Goal: Task Accomplishment & Management: Complete application form

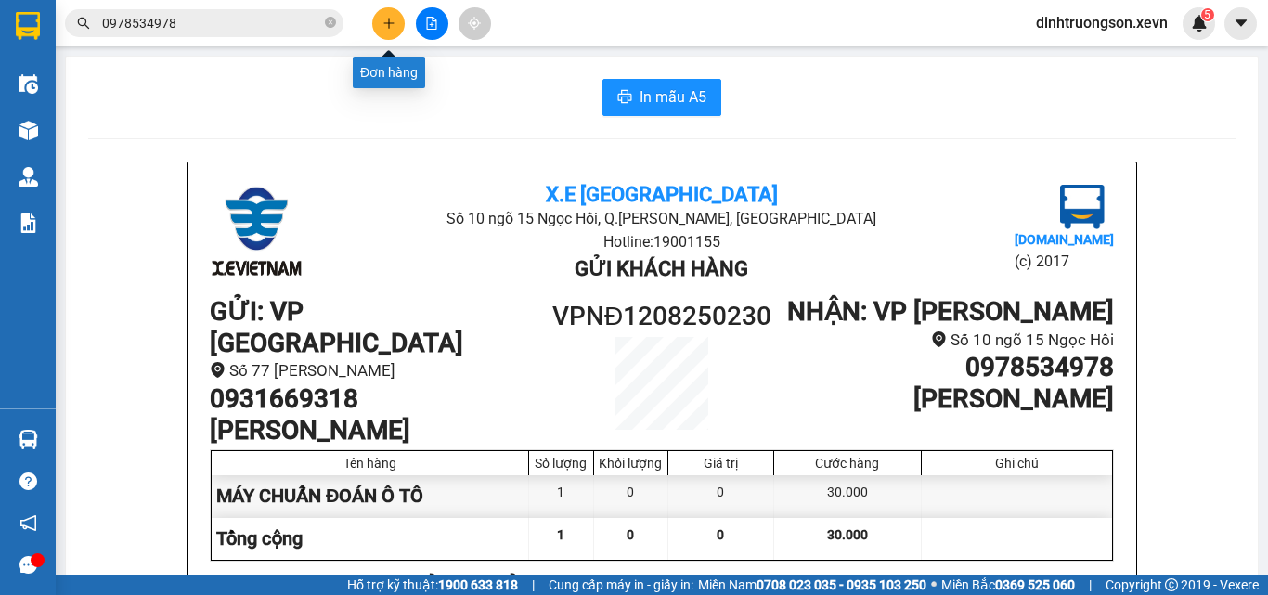
click at [380, 17] on button at bounding box center [388, 23] width 32 height 32
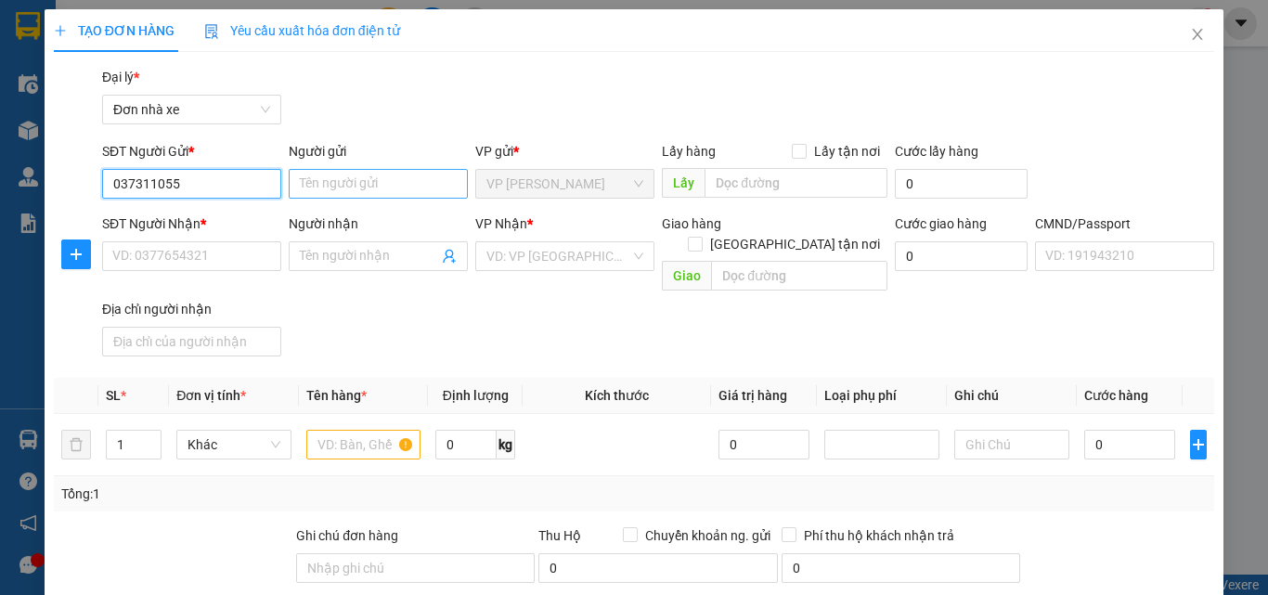
type input "0373110550"
click at [233, 213] on div "0373110550 - VFAST" at bounding box center [189, 221] width 155 height 20
type input "VFAST"
type input "0829066886"
type input "VŨ"
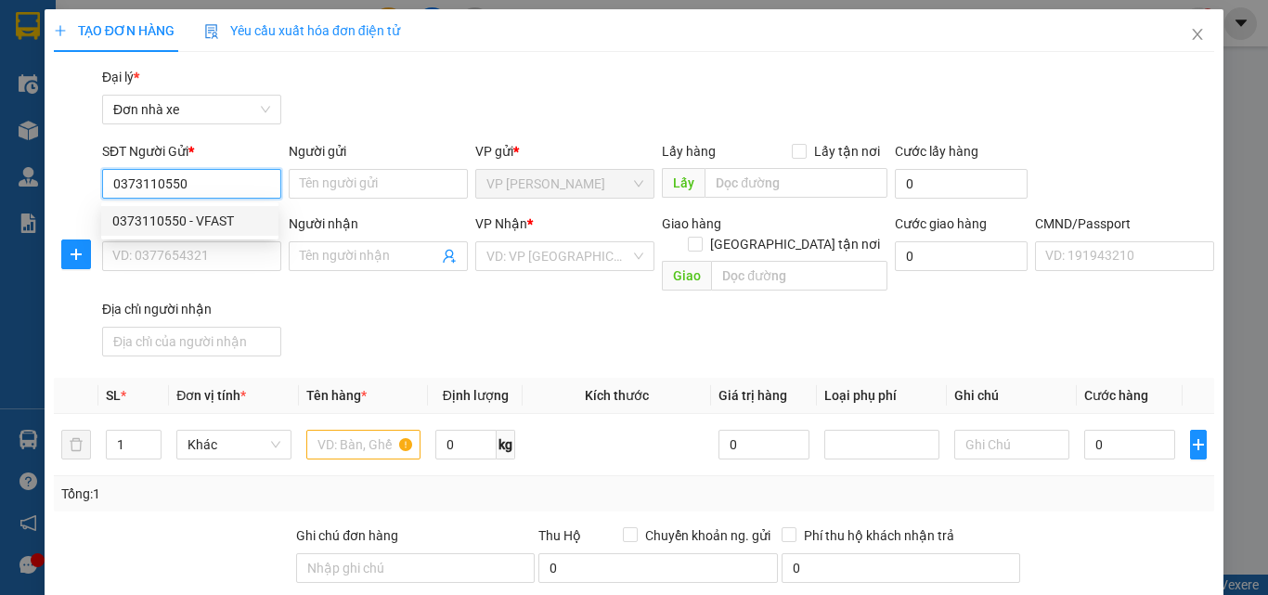
type input "034099006060 [PERSON_NAME]"
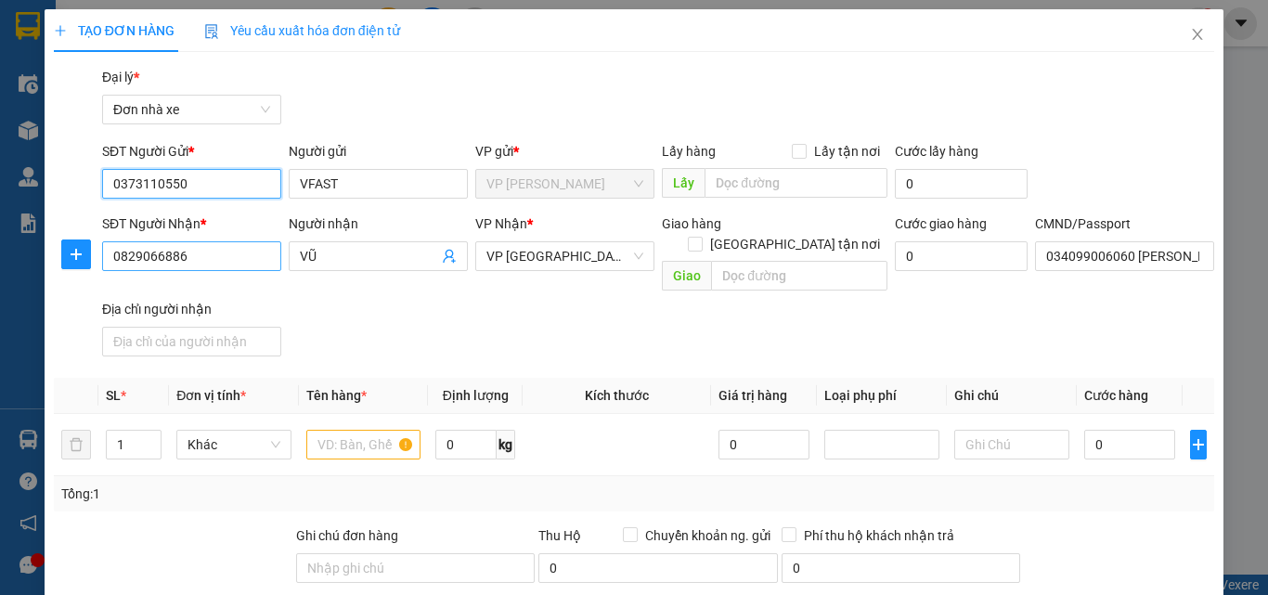
type input "0373110550"
click at [225, 256] on input "0829066886" at bounding box center [191, 256] width 179 height 30
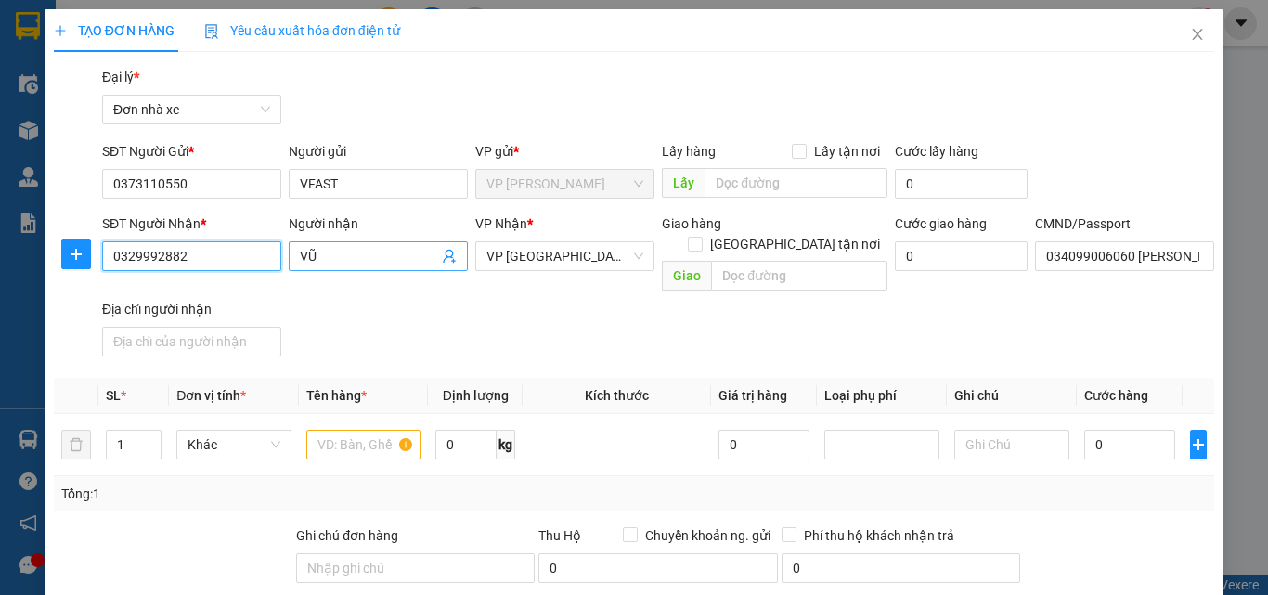
type input "0329992882"
click at [360, 263] on input "VŨ" at bounding box center [369, 256] width 138 height 20
click at [329, 262] on input "TK SAAUTU" at bounding box center [369, 256] width 138 height 20
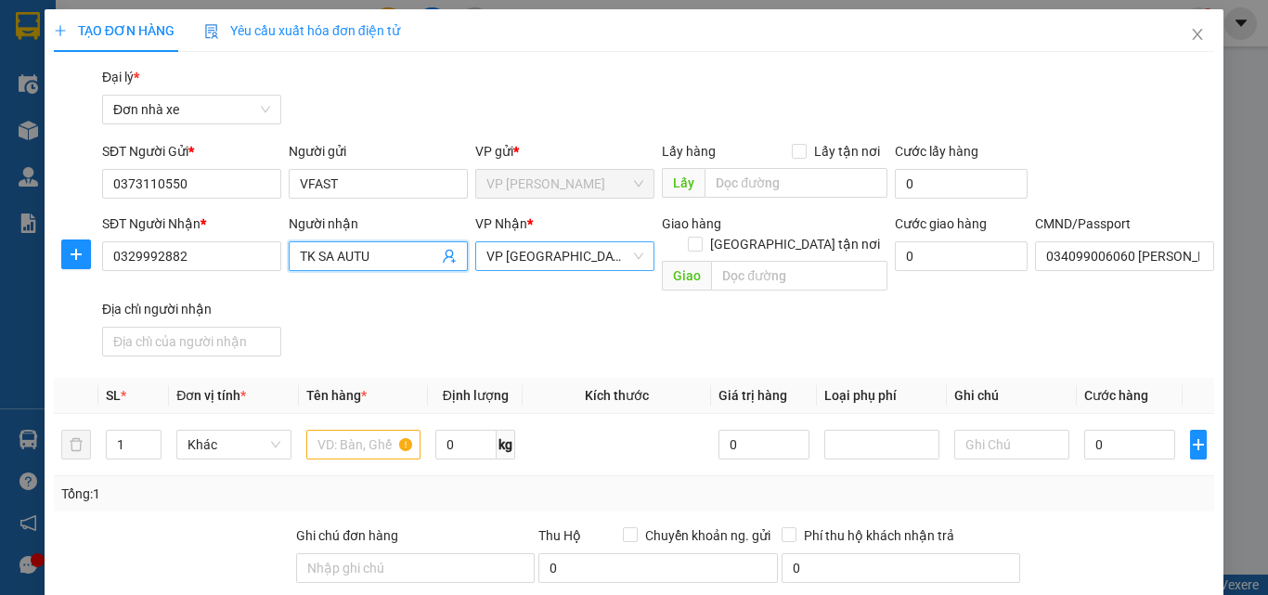
click at [596, 252] on span "VP [GEOGRAPHIC_DATA]" at bounding box center [564, 256] width 157 height 28
type input "TK SA AUTU"
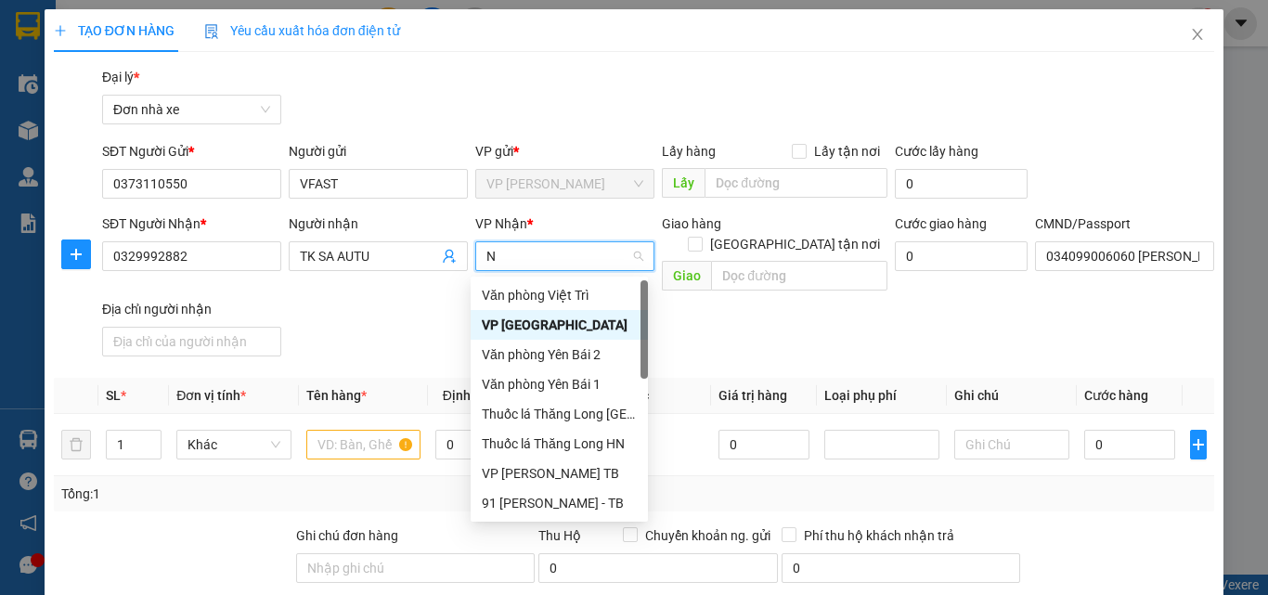
type input "ND"
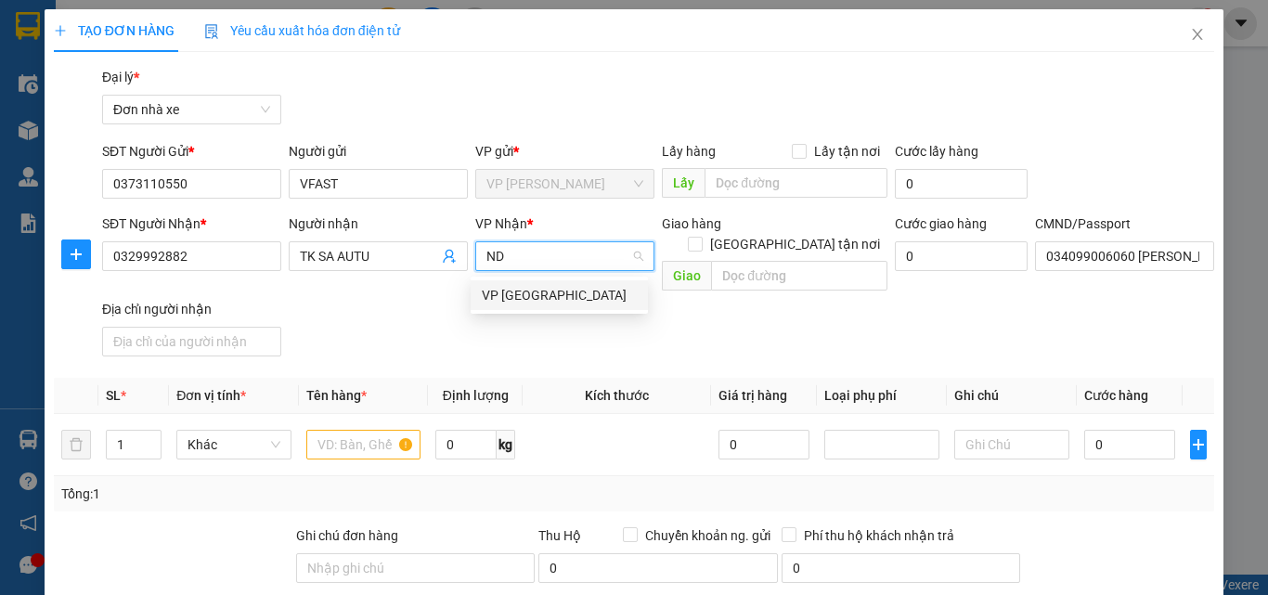
click at [533, 303] on div "VP [GEOGRAPHIC_DATA]" at bounding box center [559, 295] width 155 height 20
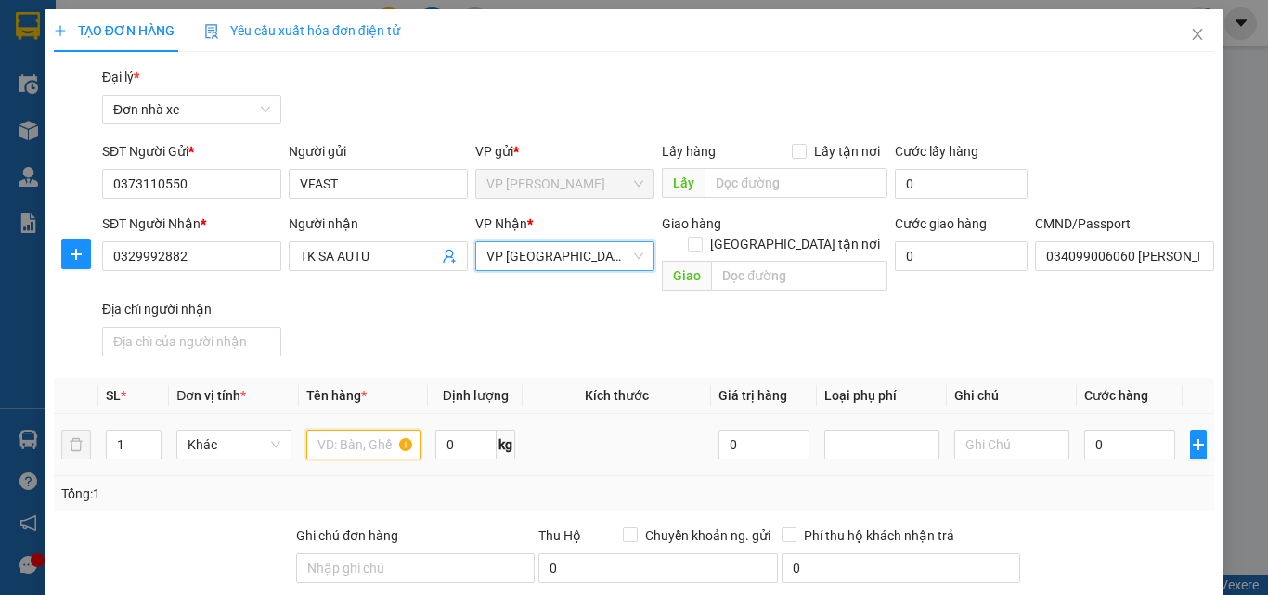
click at [367, 430] on input "text" at bounding box center [363, 445] width 115 height 30
type input "Phụ tùng ô tô"
click at [1129, 435] on input "0" at bounding box center [1129, 445] width 91 height 30
type input "3"
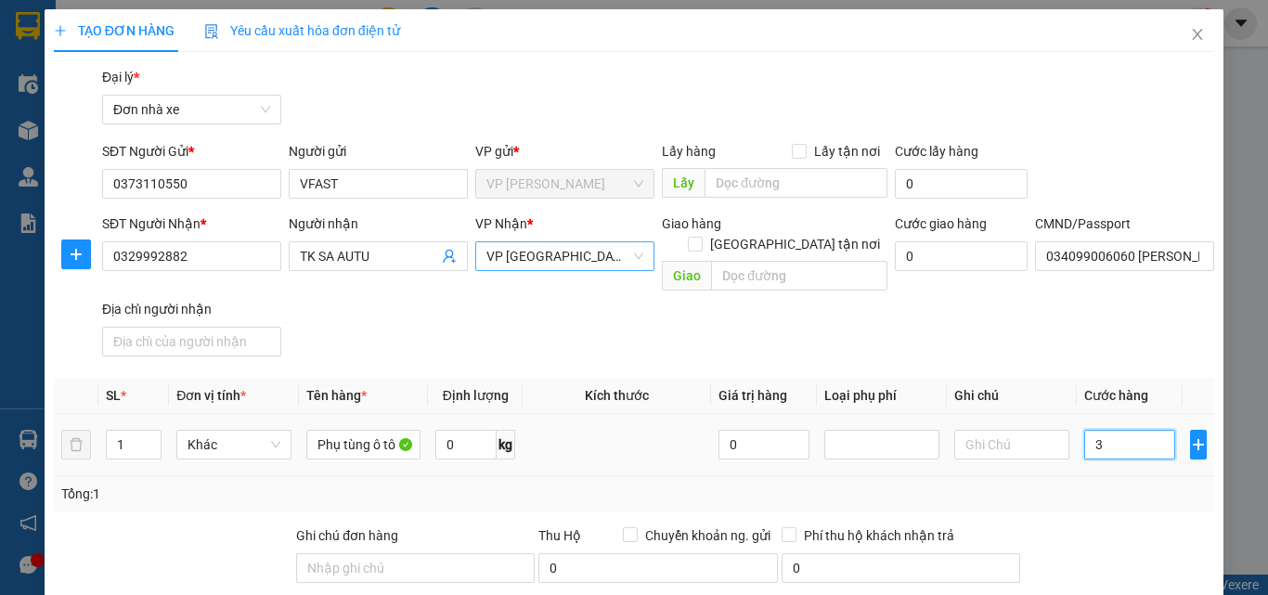
type input "30"
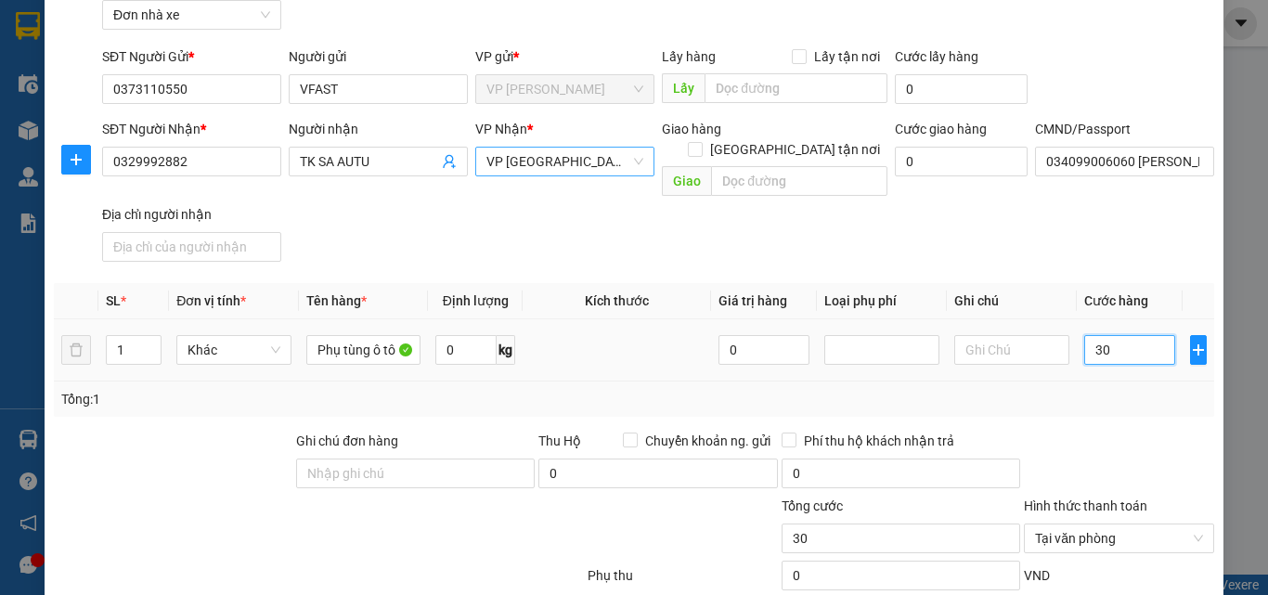
scroll to position [186, 0]
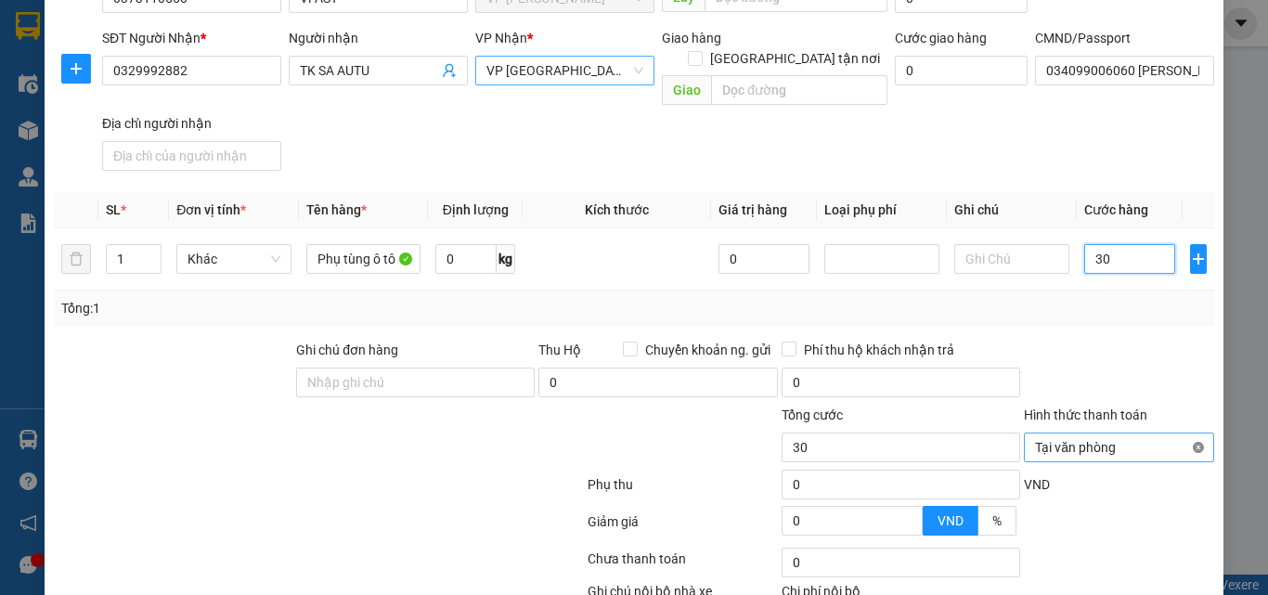
type input "30"
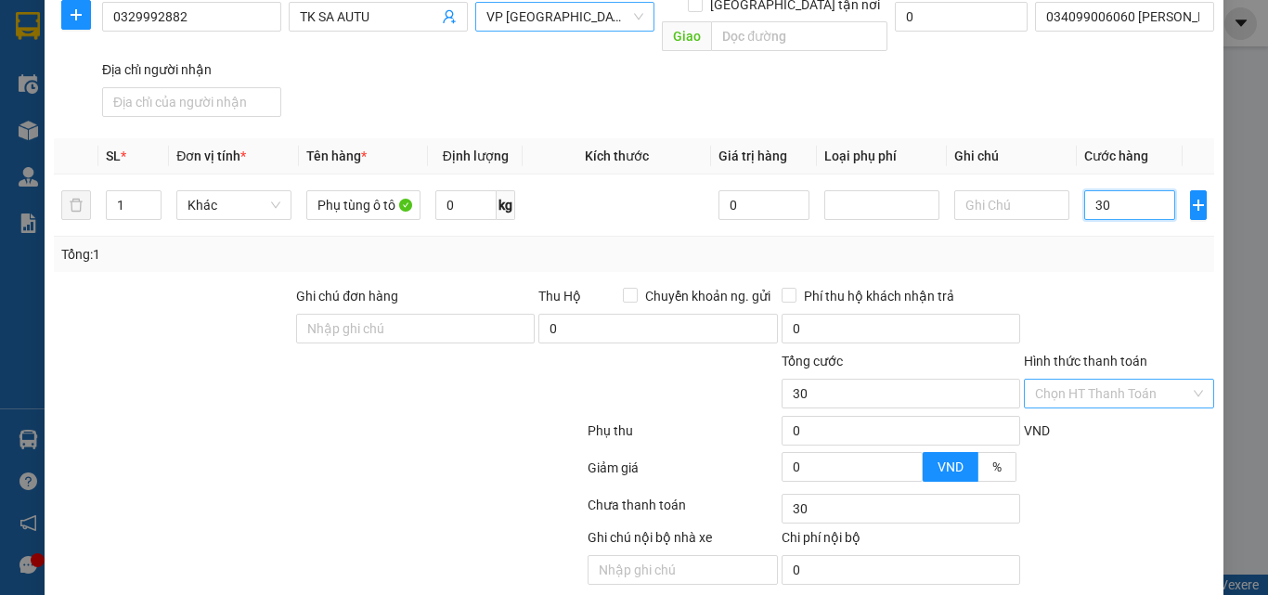
scroll to position [292, 0]
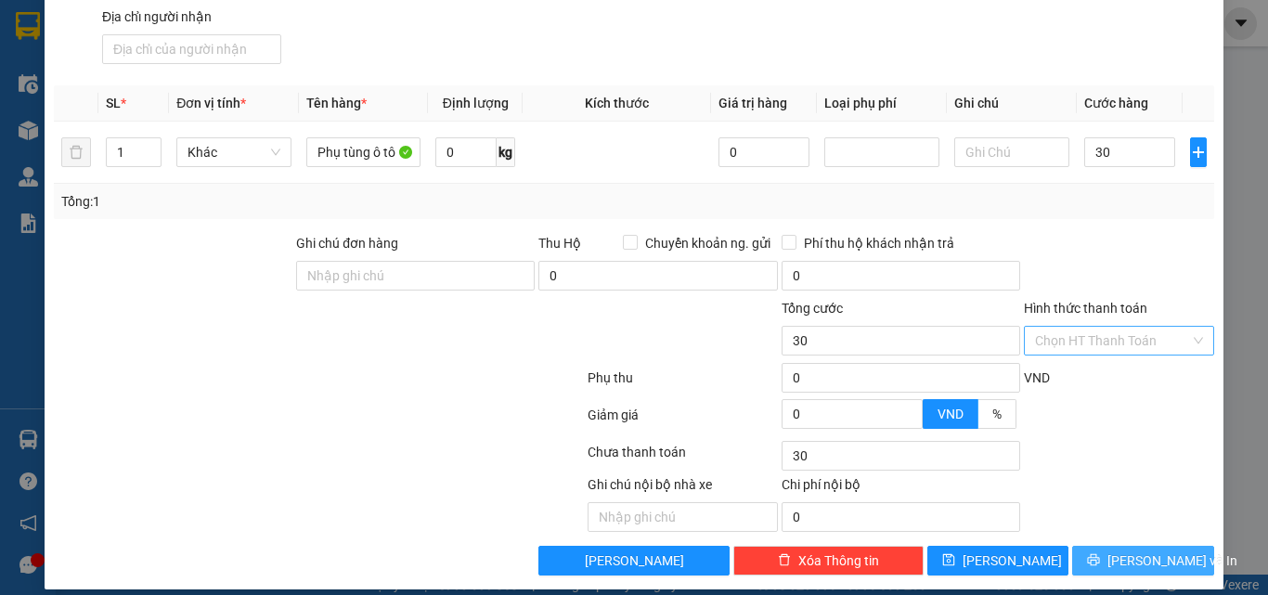
click at [1115, 550] on span "[PERSON_NAME] và In" at bounding box center [1172, 560] width 130 height 20
type input "30.000"
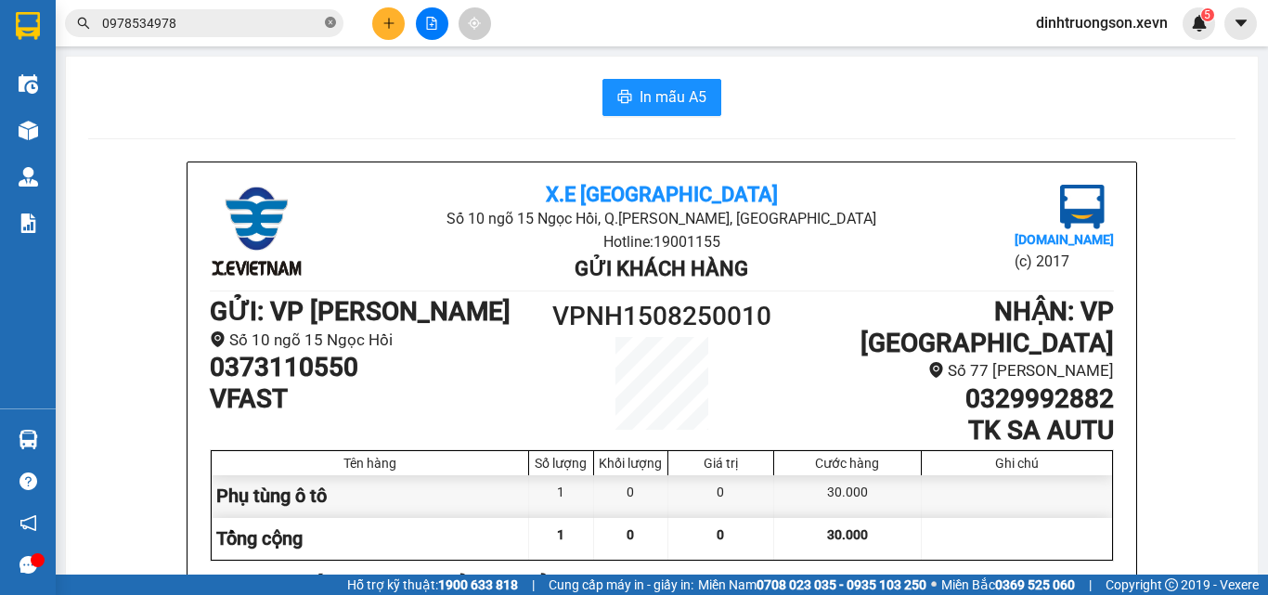
click at [332, 21] on icon "close-circle" at bounding box center [330, 22] width 11 height 11
click at [160, 22] on input "text" at bounding box center [211, 23] width 219 height 20
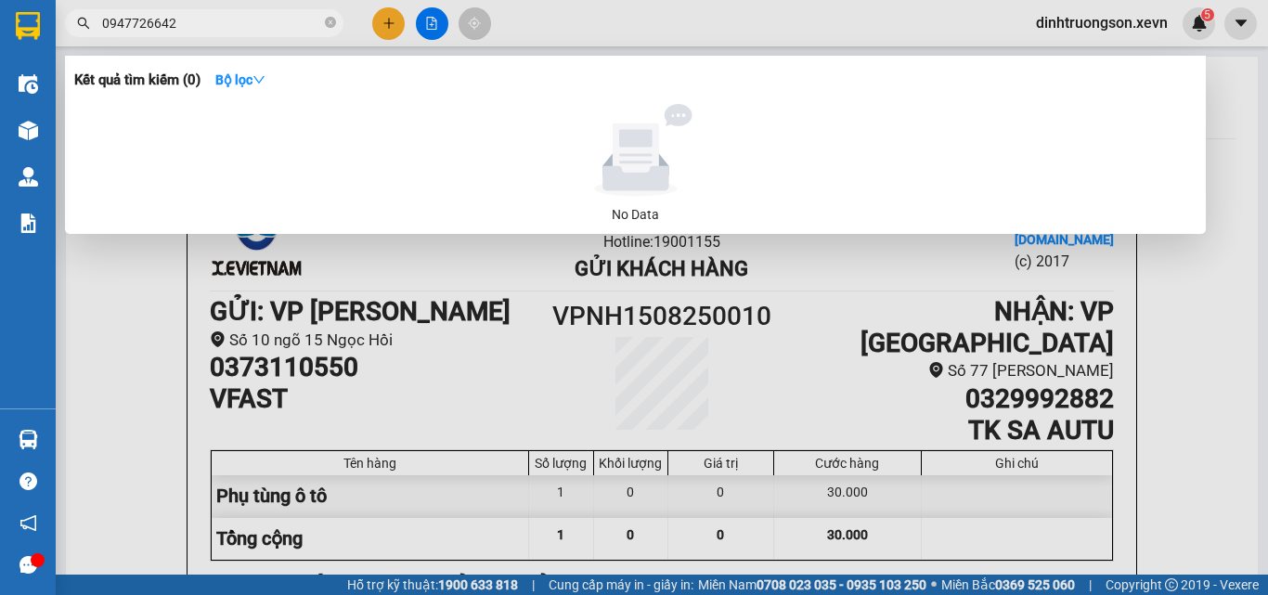
click at [216, 27] on input "0947726642" at bounding box center [211, 23] width 219 height 20
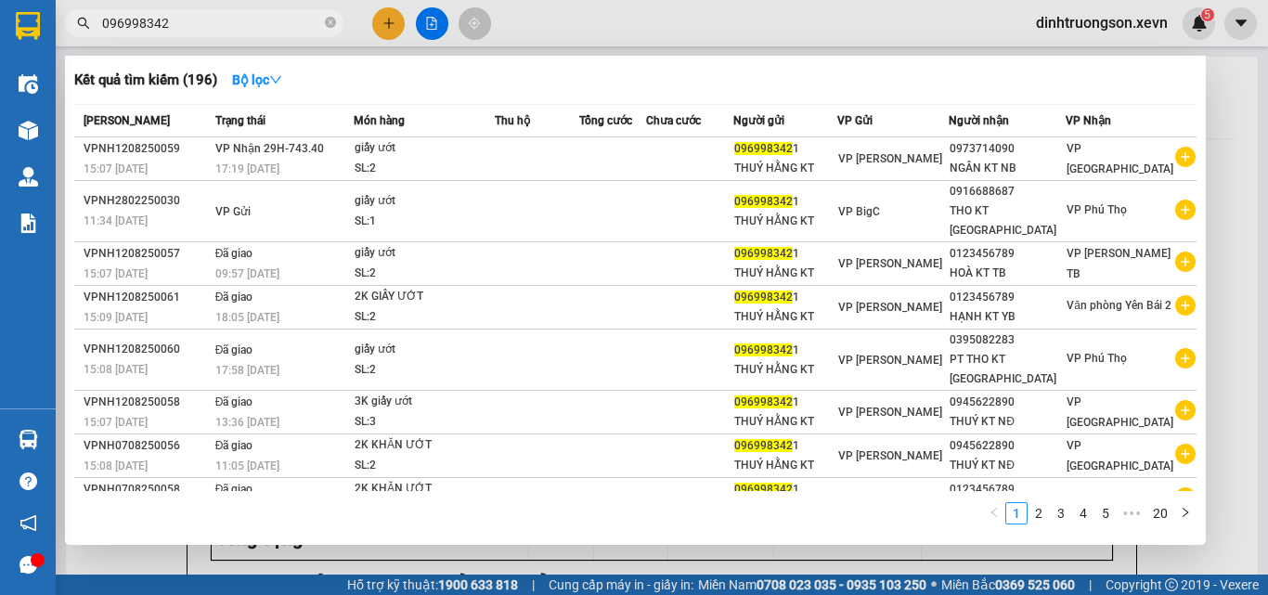
type input "0969983421"
click at [330, 21] on icon "close-circle" at bounding box center [330, 22] width 11 height 11
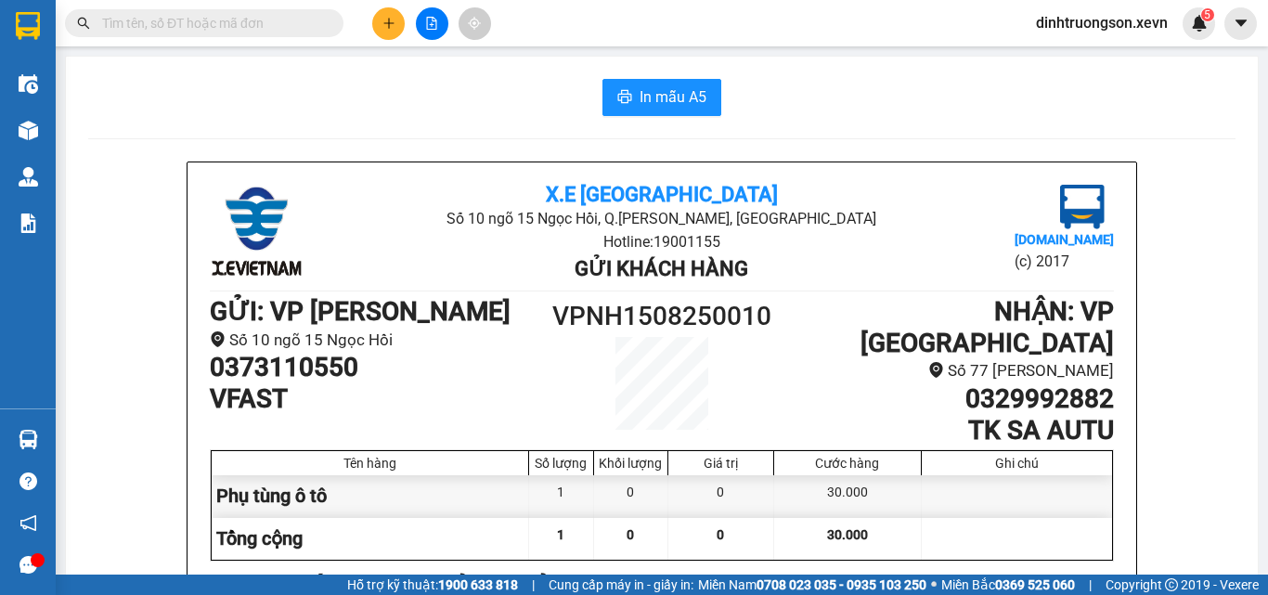
click at [393, 29] on icon "plus" at bounding box center [388, 23] width 13 height 13
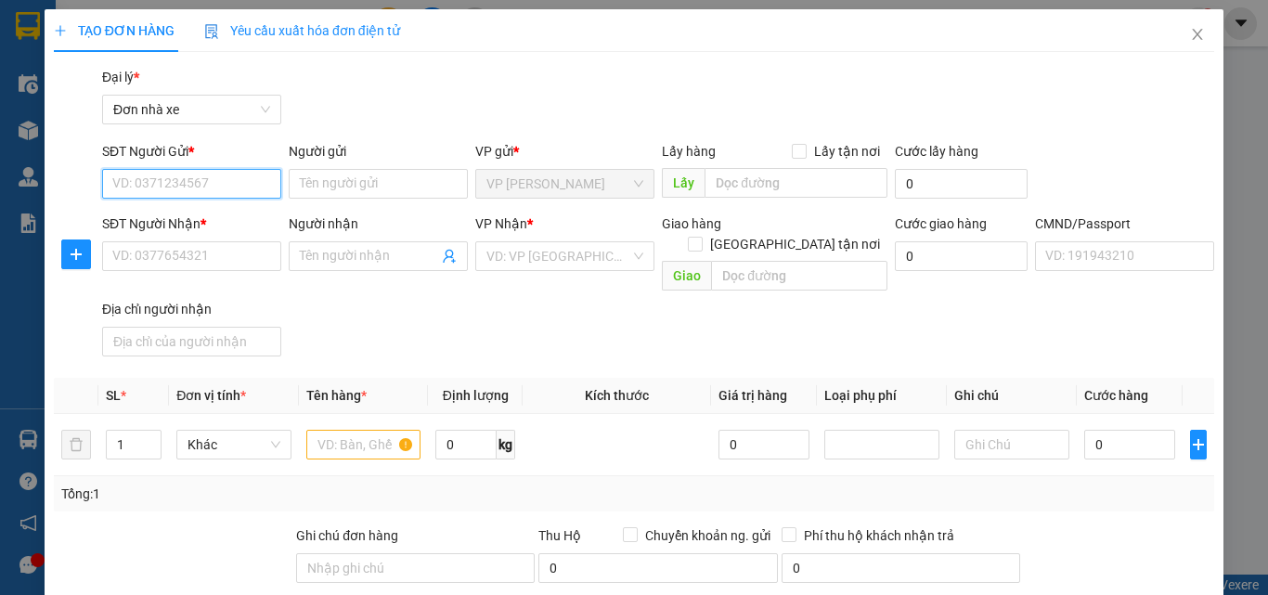
click at [130, 179] on input "SĐT Người Gửi *" at bounding box center [191, 184] width 179 height 30
click at [171, 215] on div "0904287766 - C HẢI HCNS" at bounding box center [189, 221] width 155 height 20
type input "0904287766"
type input "C HẢI HCNS"
type input "0916419933"
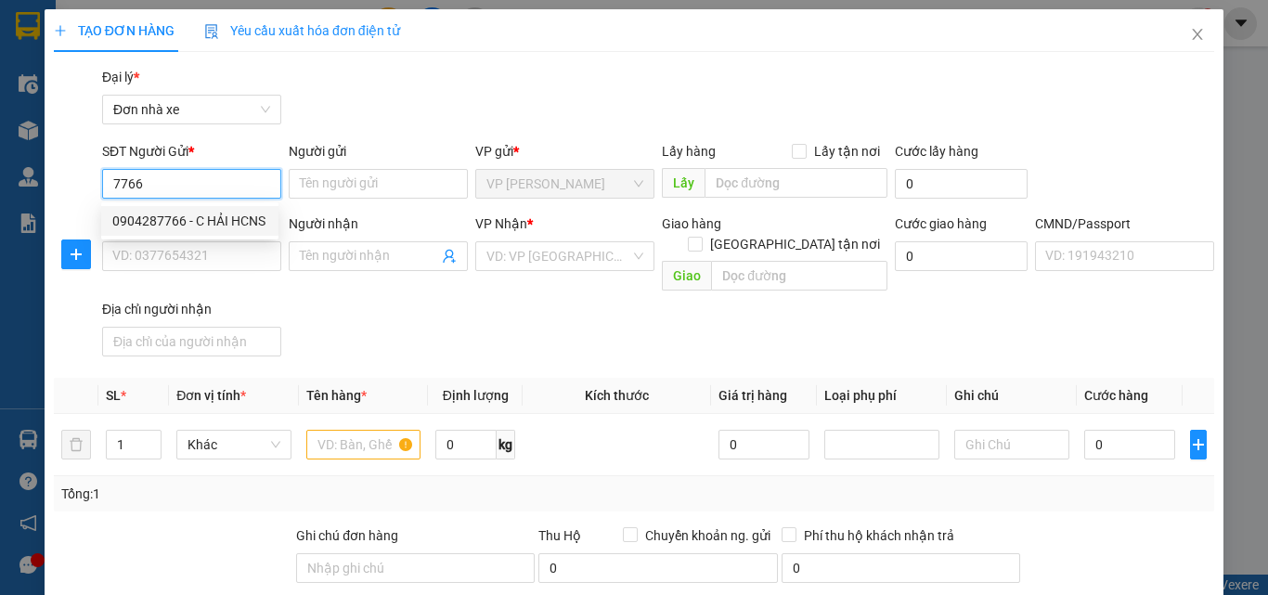
type input "Hoà KT TB"
type input "chính chủ"
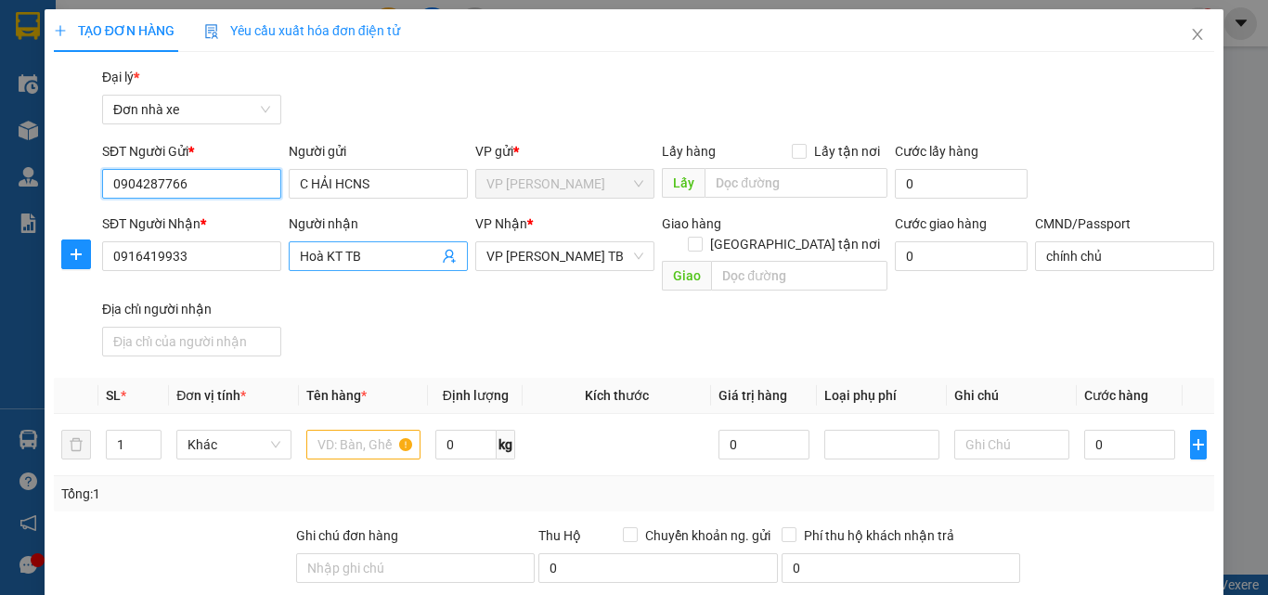
type input "0904287766"
click at [448, 259] on icon "user-add" at bounding box center [449, 256] width 15 height 15
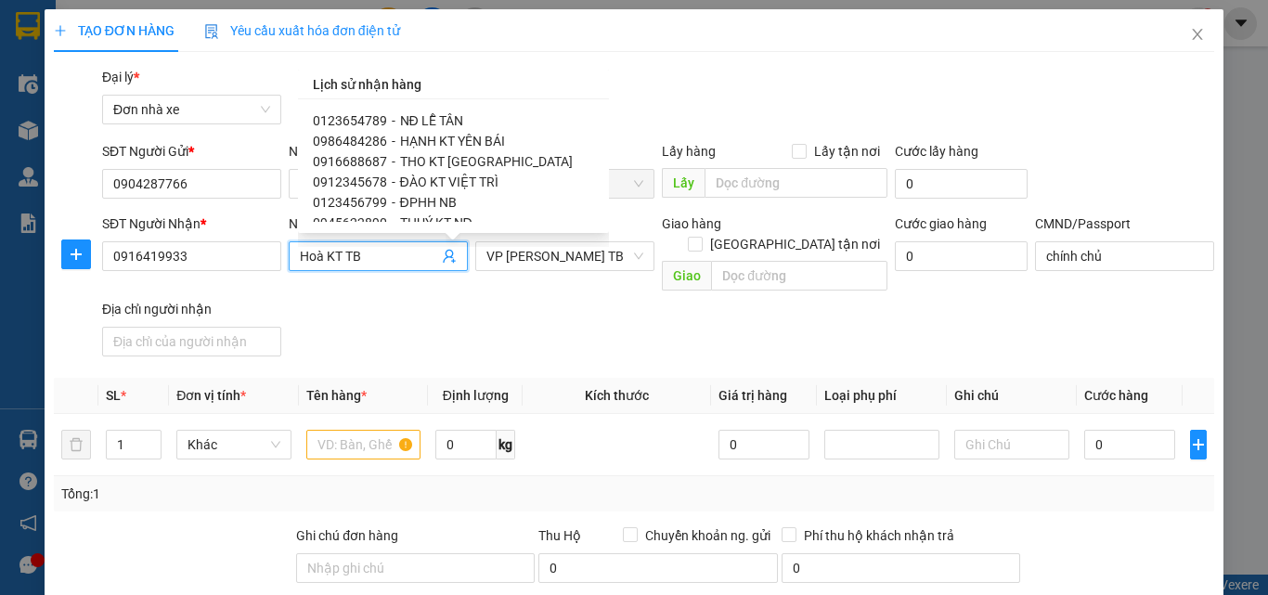
scroll to position [93, 0]
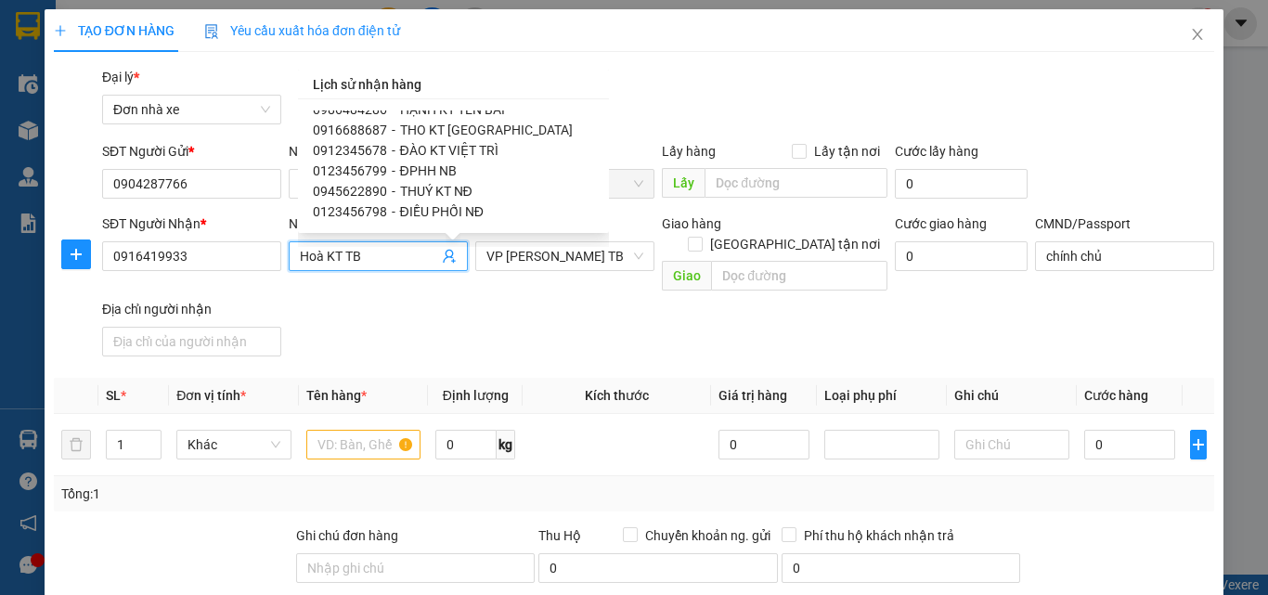
click at [445, 189] on span "THUÝ KT NĐ" at bounding box center [436, 191] width 72 height 15
type input "0945622890"
type input "THUÝ KT NĐ"
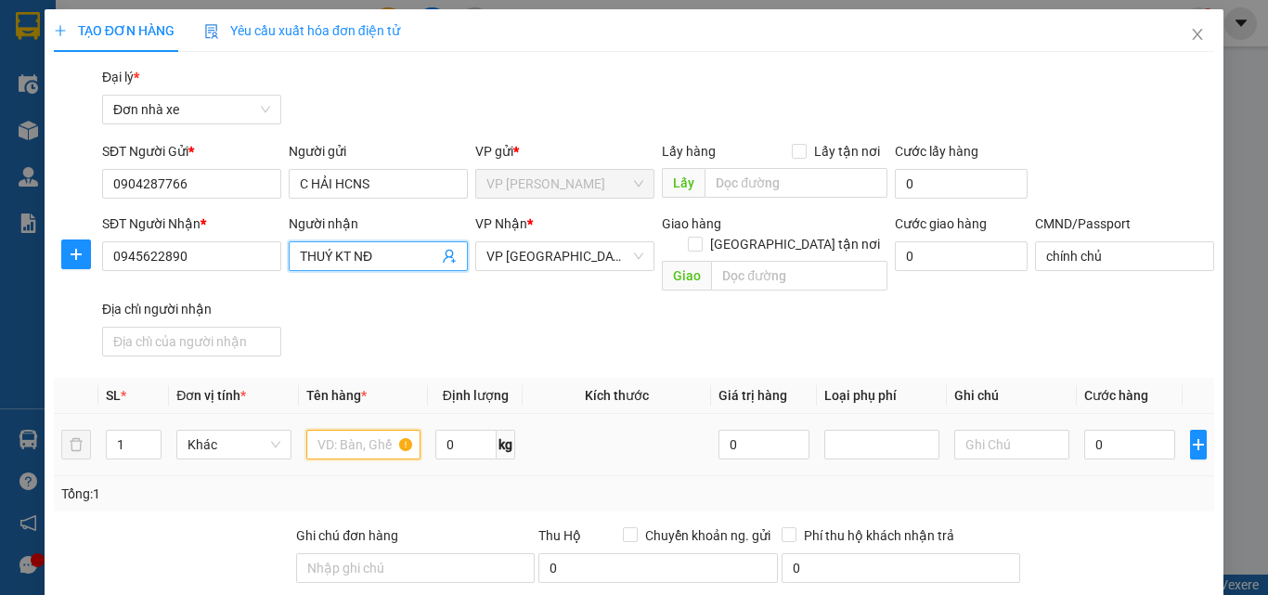
click at [350, 430] on input "text" at bounding box center [363, 445] width 115 height 30
type input "g"
type input "a"
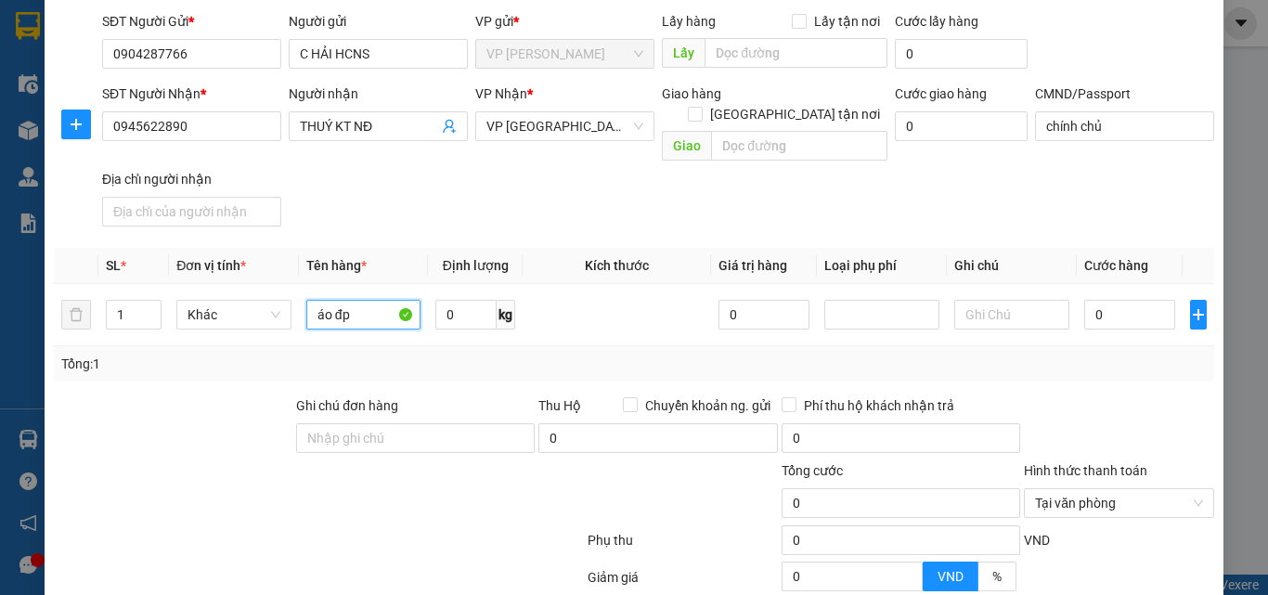
scroll to position [292, 0]
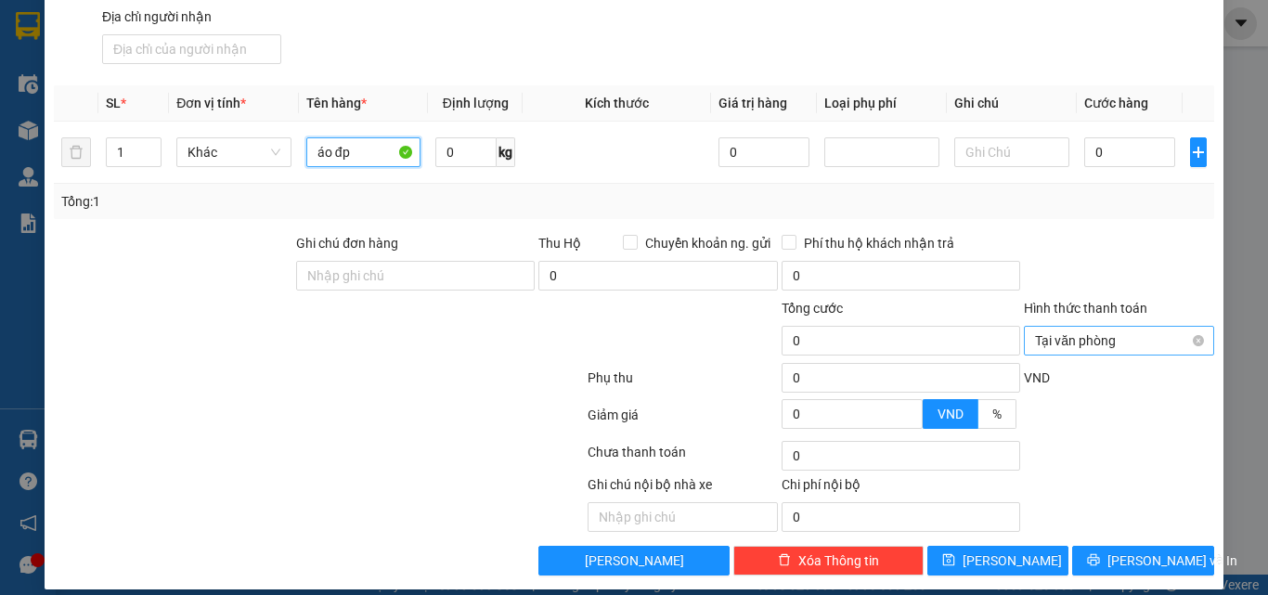
click at [1086, 327] on span "Tại văn phòng" at bounding box center [1119, 341] width 168 height 28
type input "áo đp"
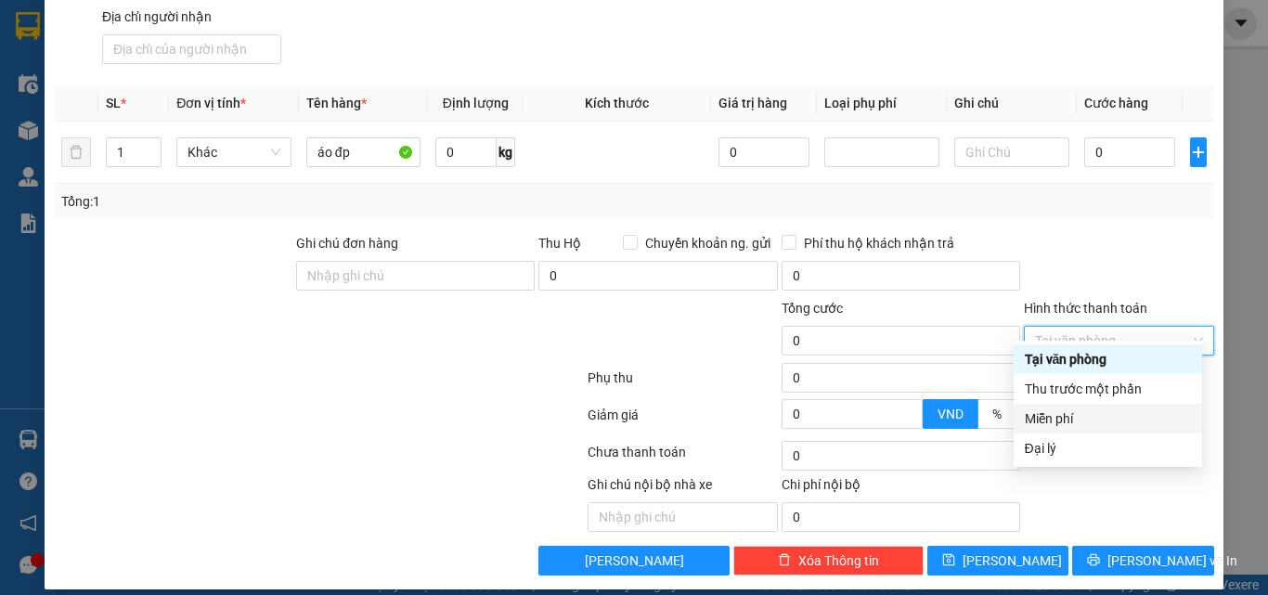
click at [1074, 416] on div "Miễn phí" at bounding box center [1108, 418] width 166 height 20
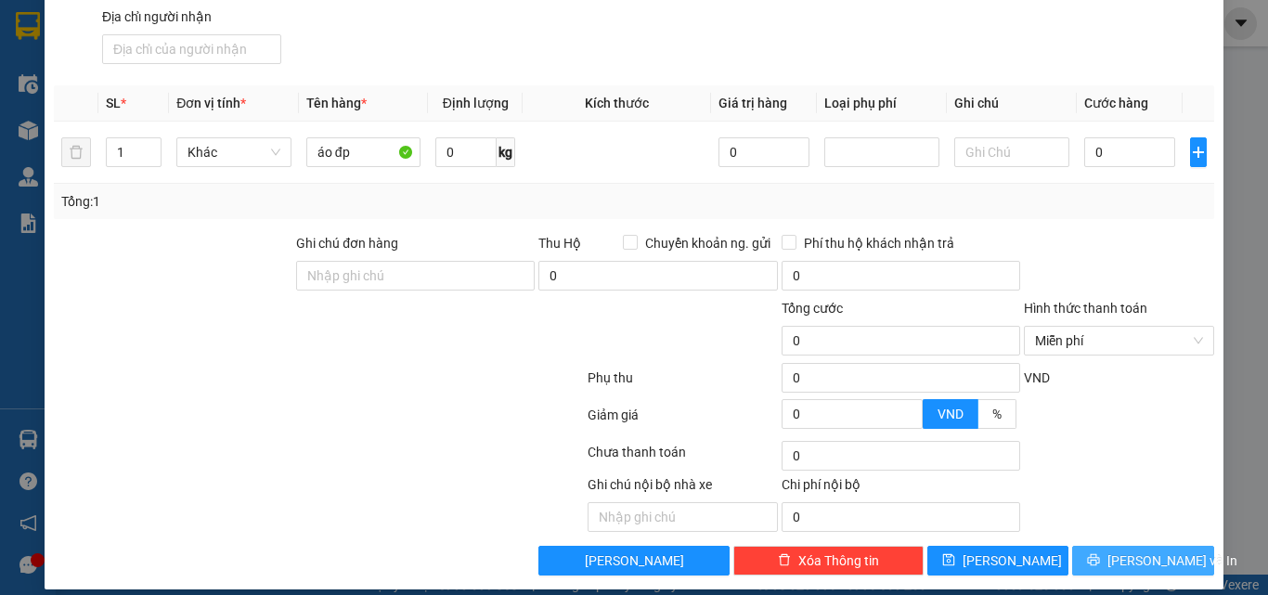
click at [1142, 550] on span "[PERSON_NAME] và In" at bounding box center [1172, 560] width 130 height 20
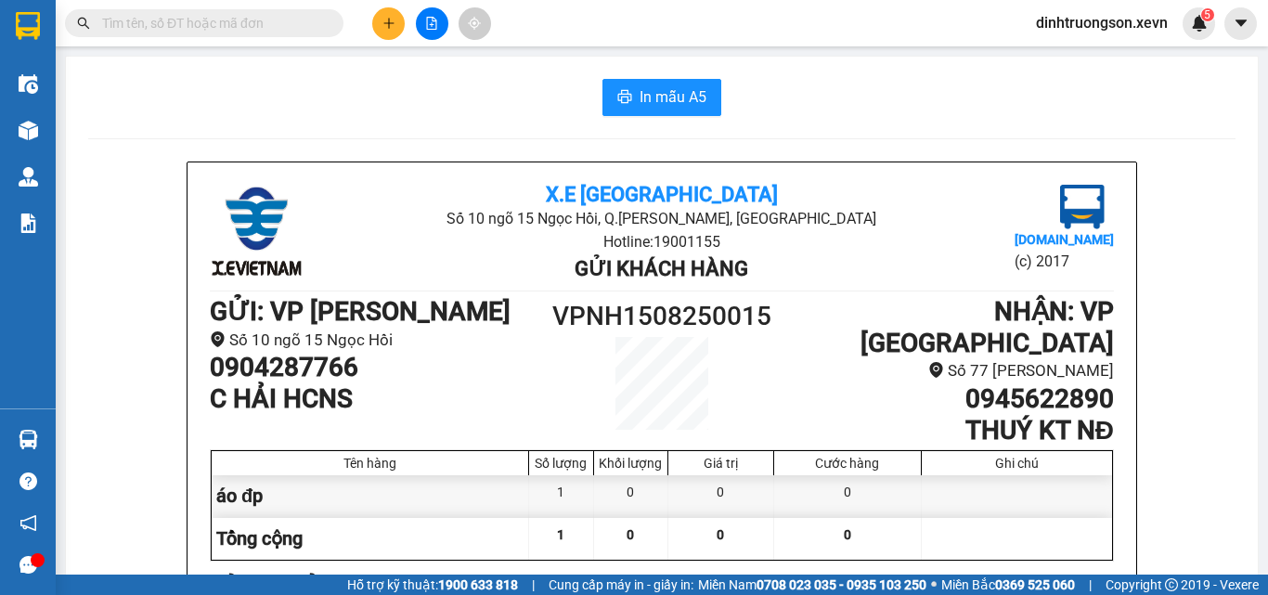
click at [375, 17] on button at bounding box center [388, 23] width 32 height 32
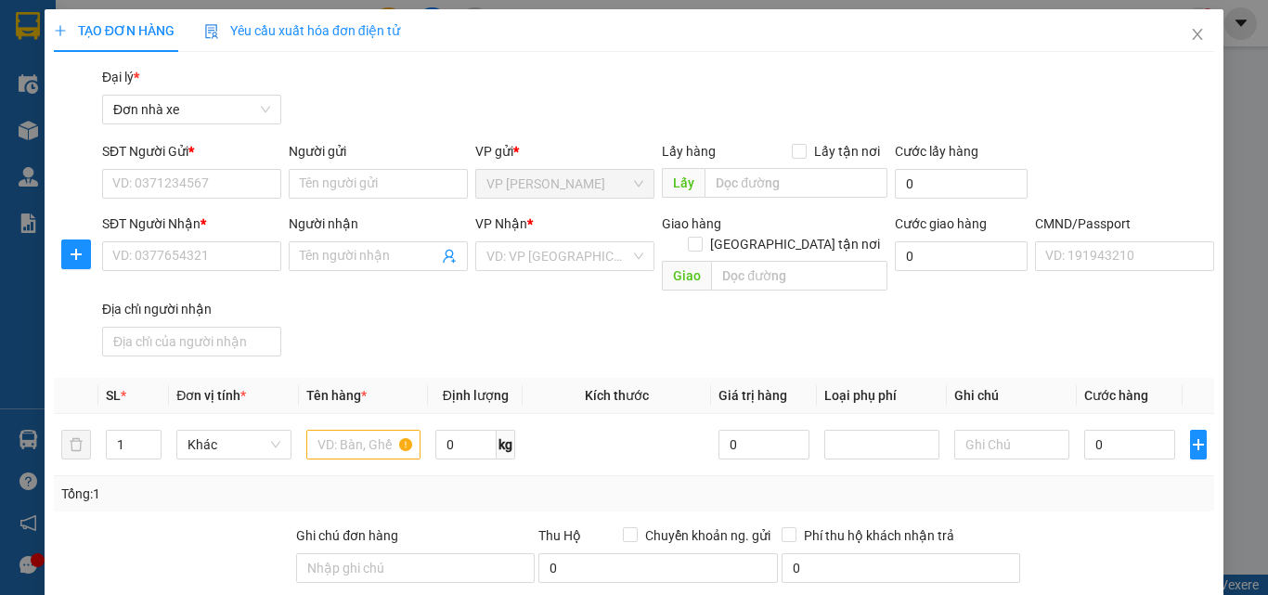
click at [203, 199] on div "SĐT Người Gửi * VD: 0371234567" at bounding box center [191, 173] width 179 height 65
click at [200, 174] on input "SĐT Người Gửi *" at bounding box center [191, 184] width 179 height 30
click at [196, 169] on input "SĐT Người Gửi *" at bounding box center [191, 184] width 179 height 30
click at [193, 187] on input "SĐT Người Gửi *" at bounding box center [191, 184] width 179 height 30
click at [189, 187] on input "0989719284" at bounding box center [191, 184] width 179 height 30
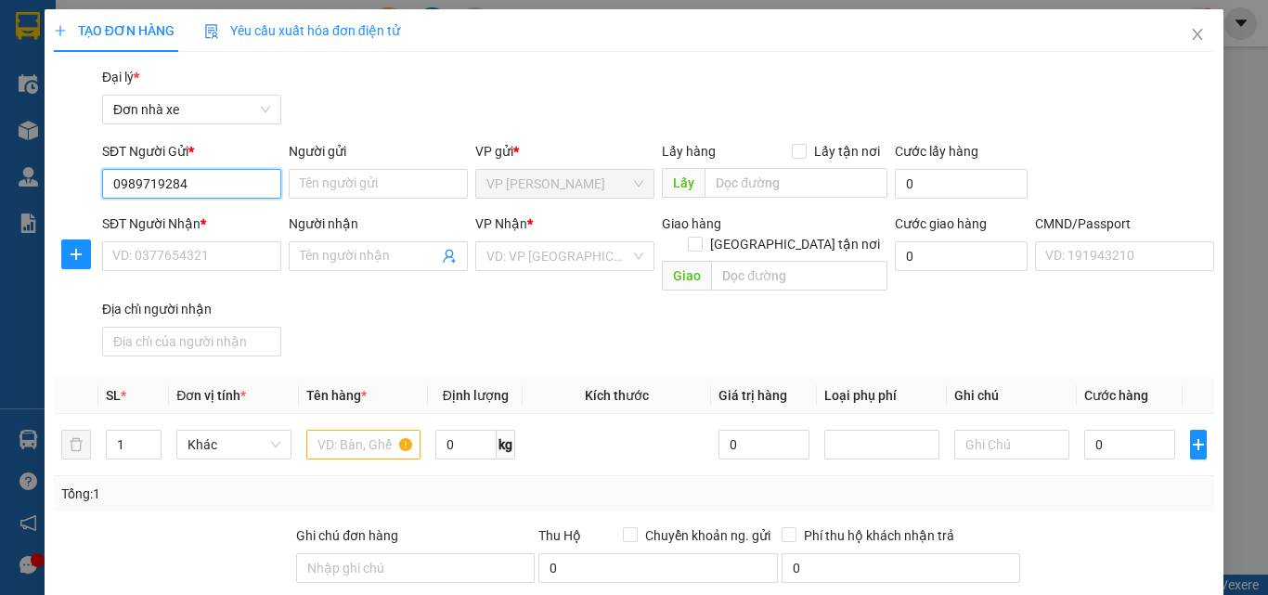
click at [189, 187] on input "0989719284" at bounding box center [191, 184] width 179 height 30
type input "0989719294"
click at [202, 228] on div "0989719294 - LINH" at bounding box center [189, 221] width 155 height 20
type input "LINH"
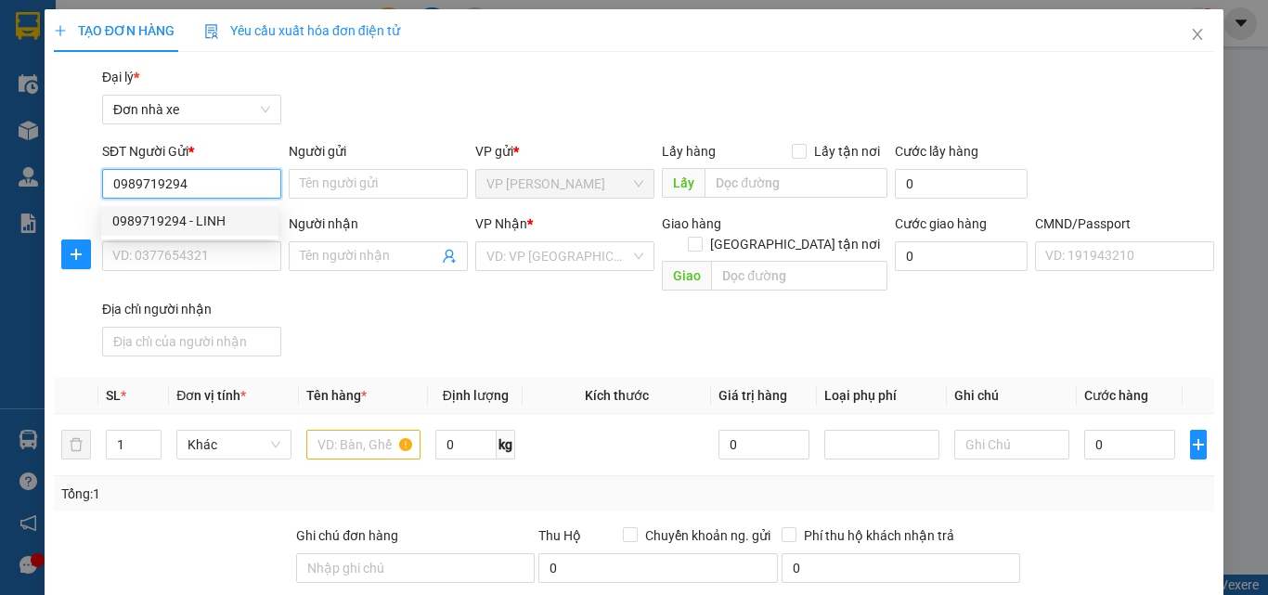
type input "0966397194"
type input "TUYẾT"
type input "034194001410 [PERSON_NAME]"
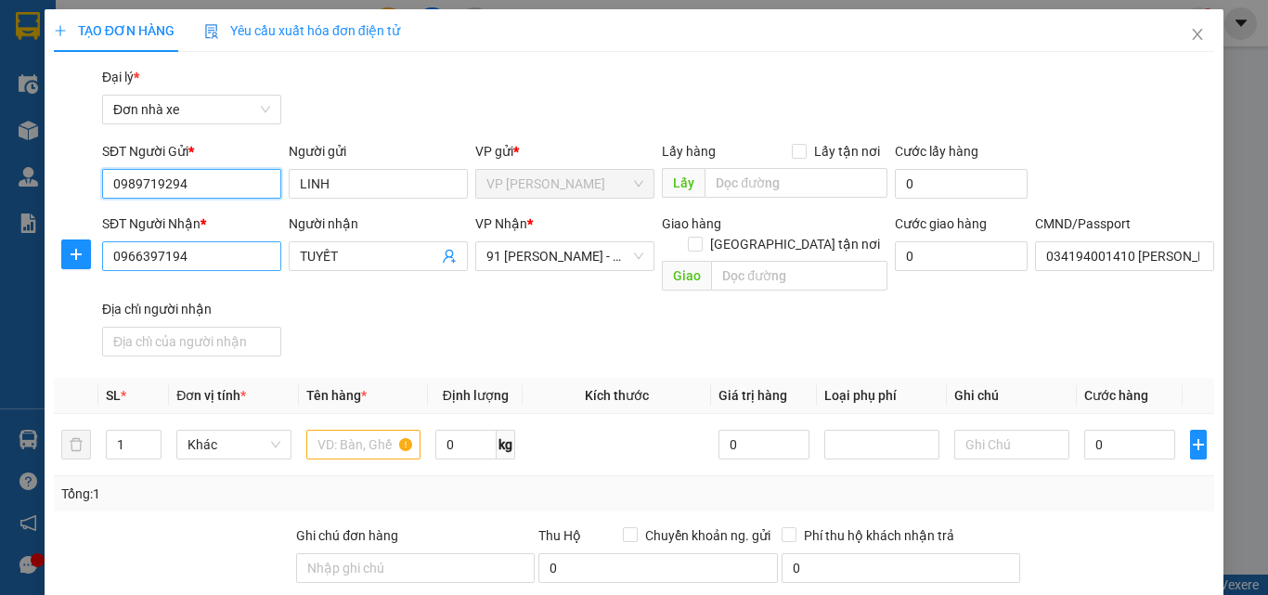
type input "0989719294"
click at [267, 262] on input "0966397194" at bounding box center [191, 256] width 179 height 30
drag, startPoint x: 190, startPoint y: 182, endPoint x: 114, endPoint y: 190, distance: 76.6
click at [114, 190] on input "0989719294" at bounding box center [191, 184] width 179 height 30
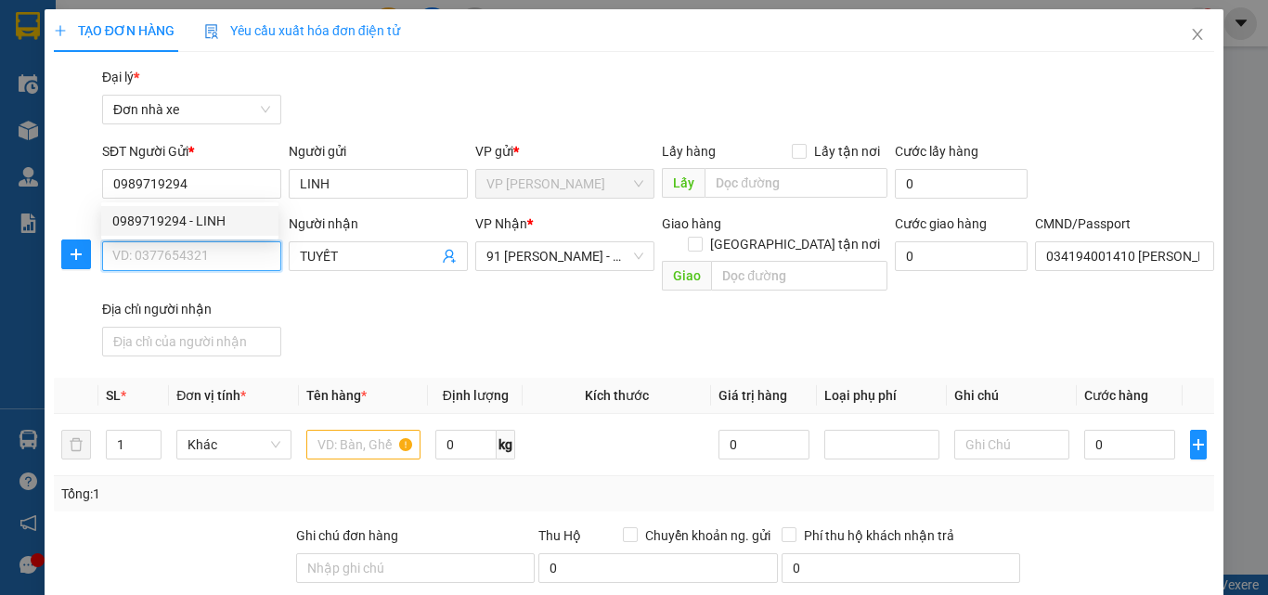
click at [126, 267] on input "SĐT Người Nhận *" at bounding box center [191, 256] width 179 height 30
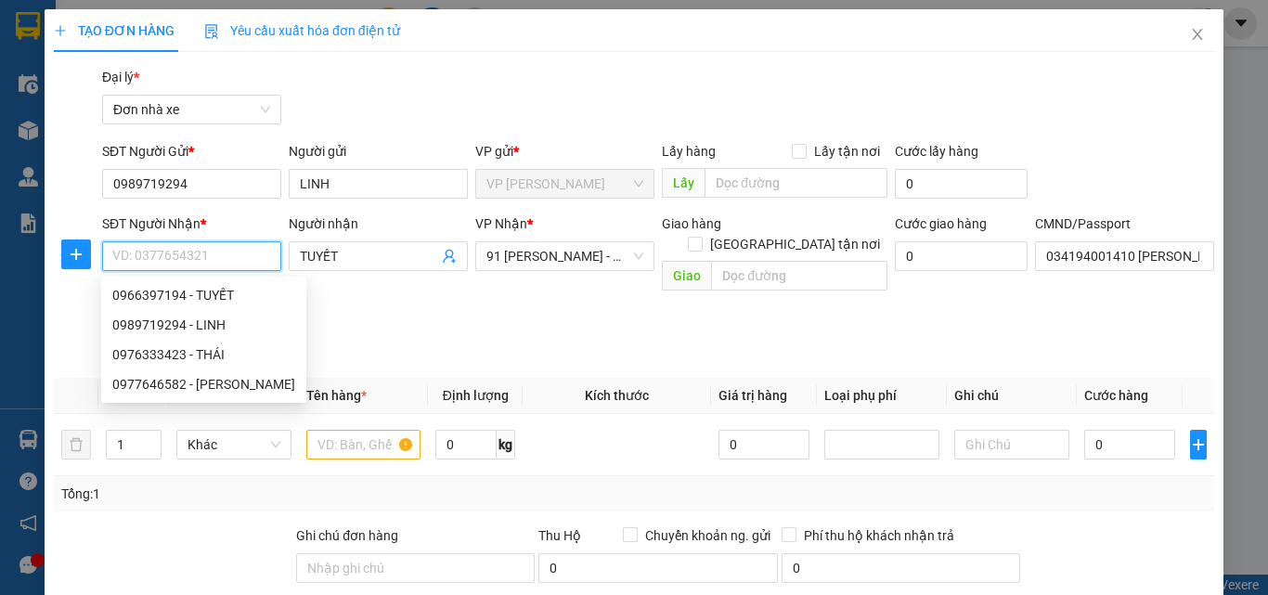
paste input "0989719294"
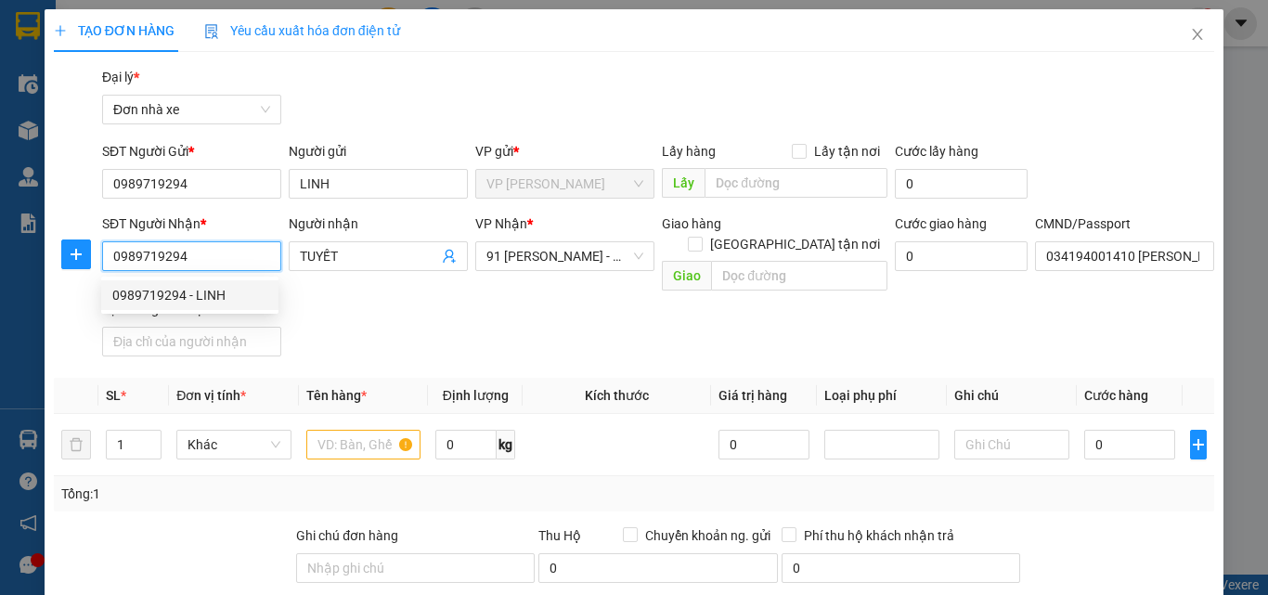
type input "0989719294"
click at [457, 316] on div "SĐT Người Nhận * 0989719294 Người nhận TUYẾT VP Nhận * 91 [PERSON_NAME] - TB Gi…" at bounding box center [657, 288] width 1119 height 150
click at [221, 264] on input "0989719294" at bounding box center [191, 256] width 179 height 30
click at [223, 293] on div "0989719294 - LINH" at bounding box center [189, 295] width 155 height 20
type input "LINH"
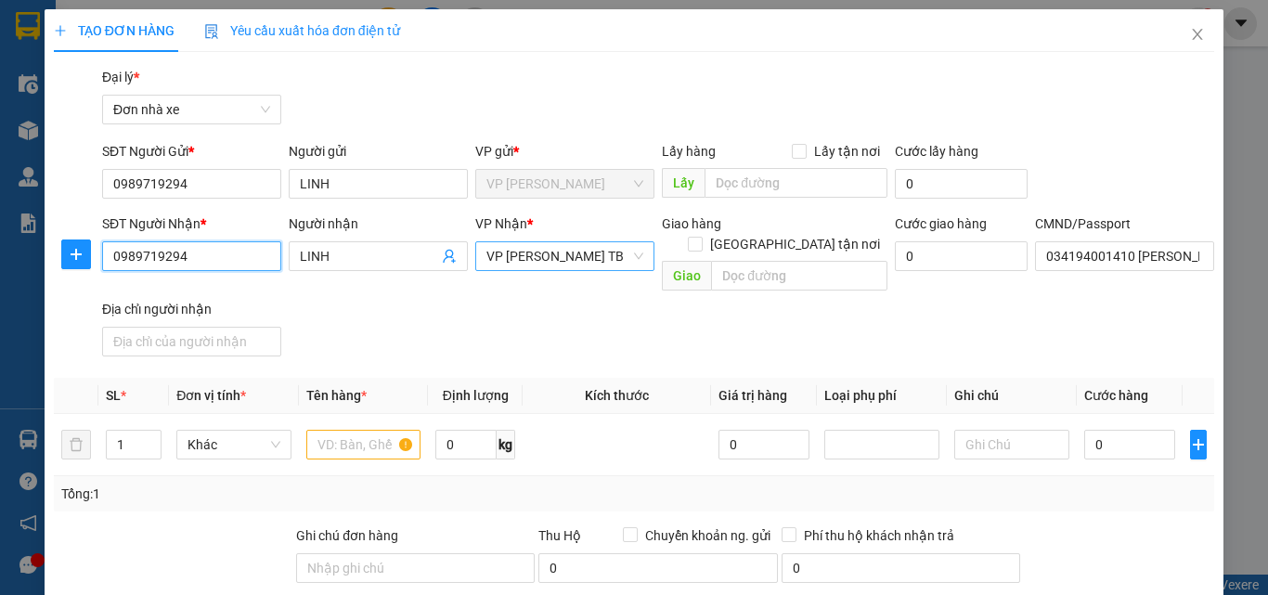
click at [524, 259] on span "VP [PERSON_NAME] TB" at bounding box center [564, 256] width 157 height 28
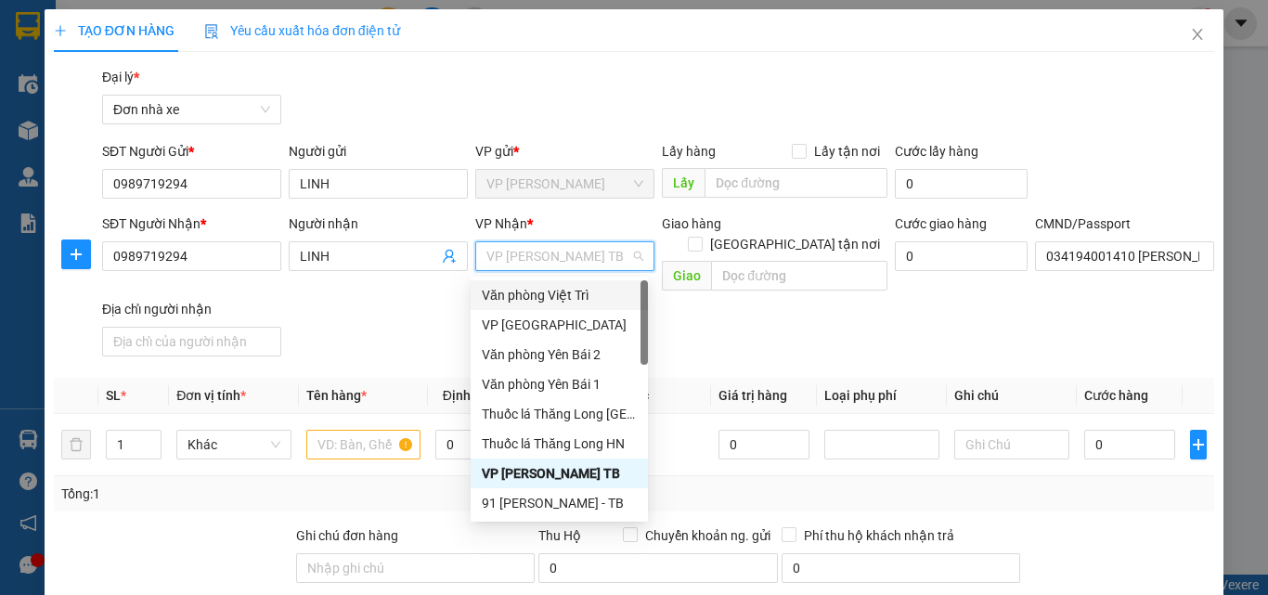
click at [372, 309] on div "SĐT Người Nhận * 0989719294 Người nhận LINH VP Nhận * VP [PERSON_NAME] TB Giao …" at bounding box center [657, 288] width 1119 height 150
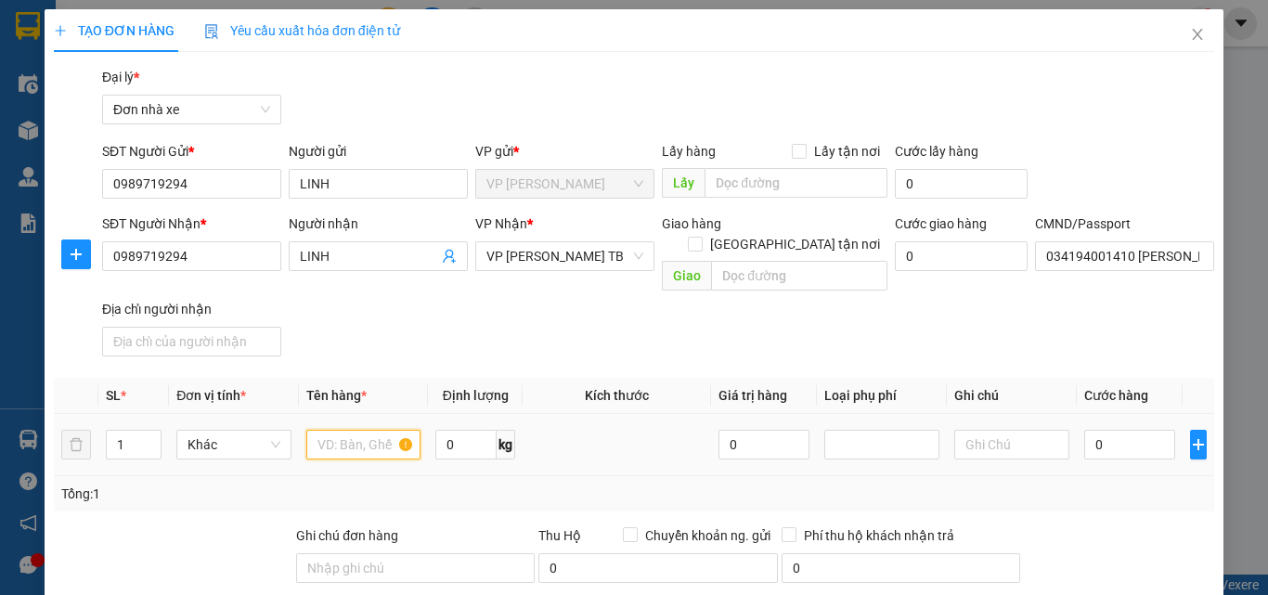
click at [341, 430] on input "text" at bounding box center [363, 445] width 115 height 30
type input "QUẦN ÁO"
click at [1136, 436] on input "0" at bounding box center [1129, 445] width 91 height 30
type input "2"
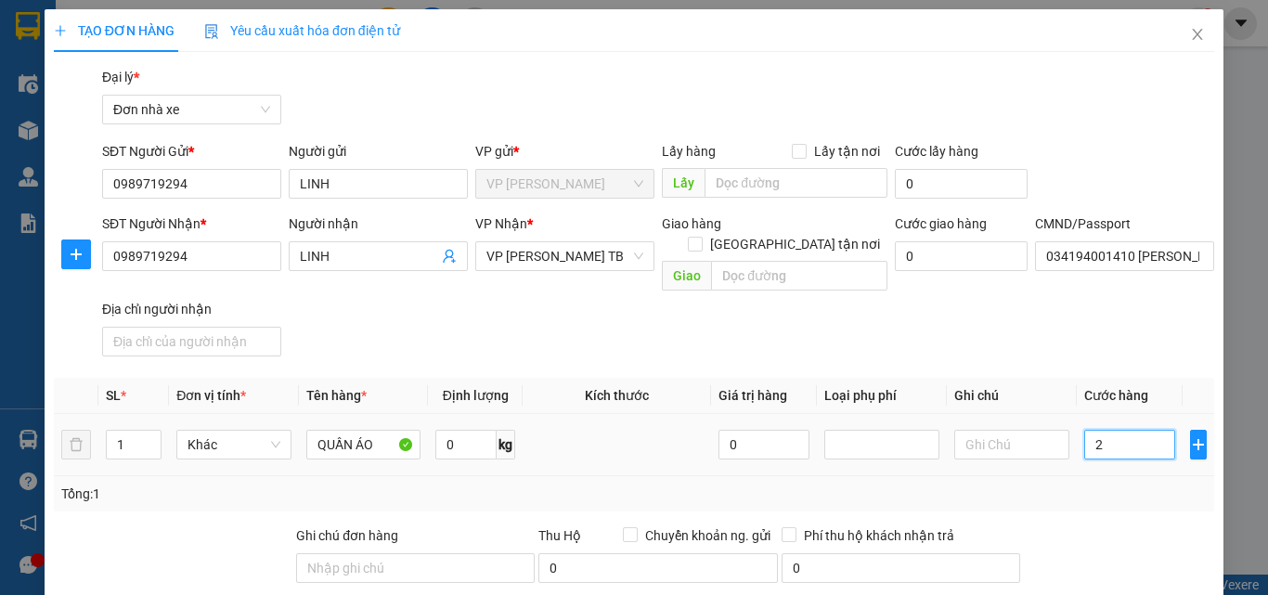
type input "25"
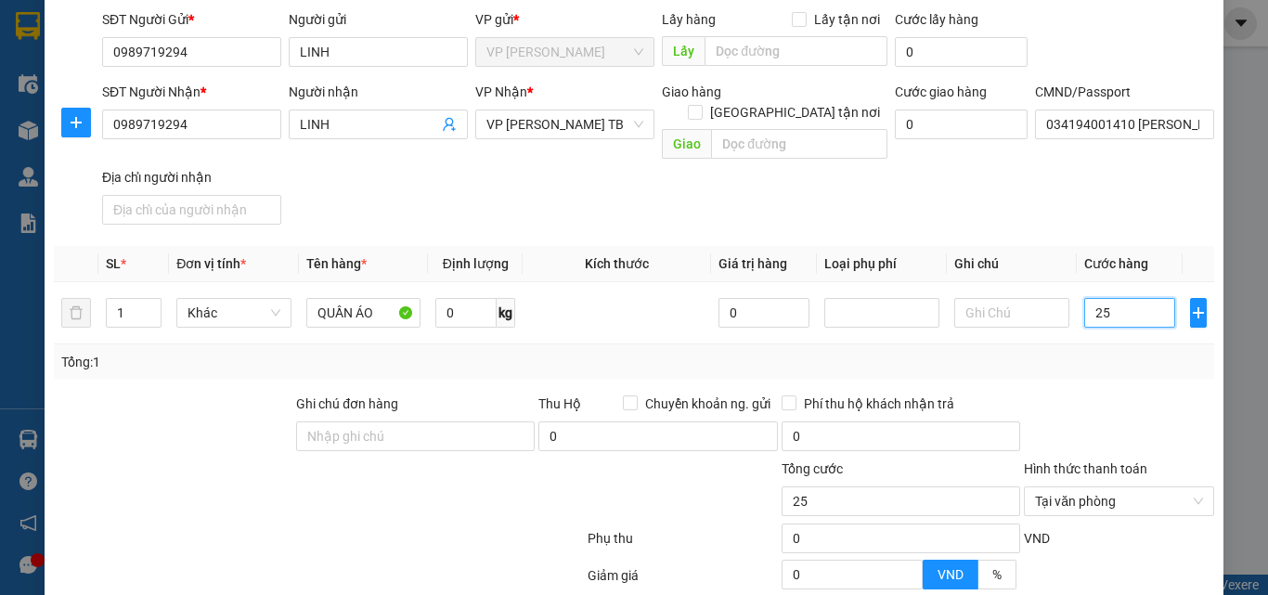
scroll to position [292, 0]
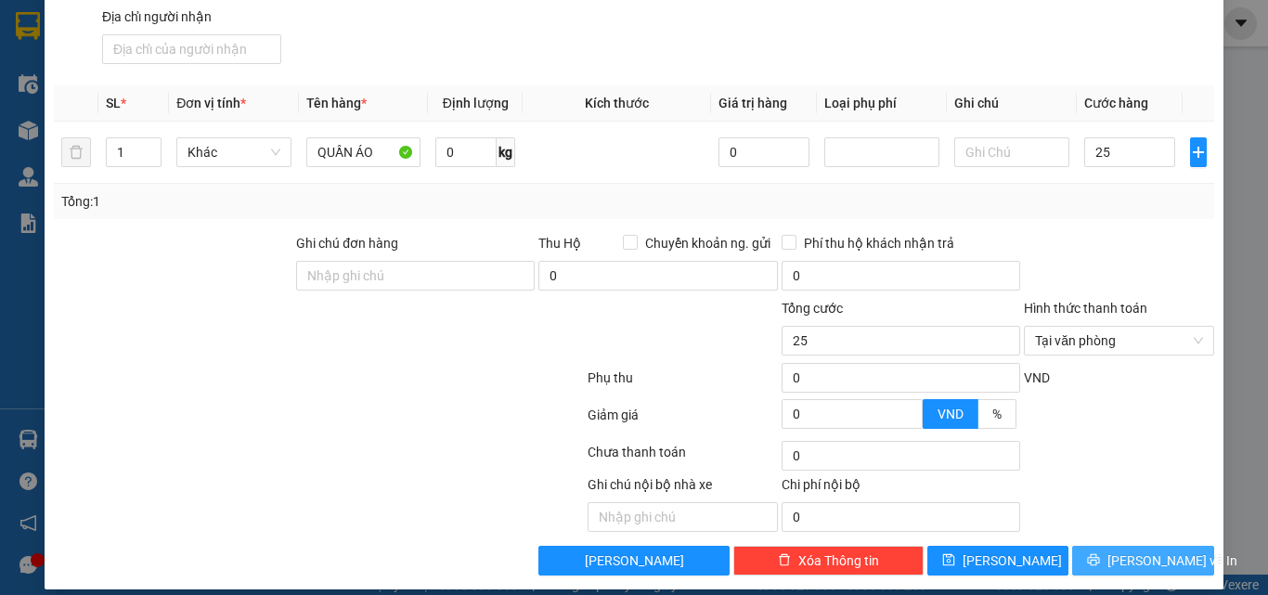
type input "25.000"
click at [1132, 550] on span "[PERSON_NAME] và In" at bounding box center [1172, 560] width 130 height 20
